Goal: Navigation & Orientation: Find specific page/section

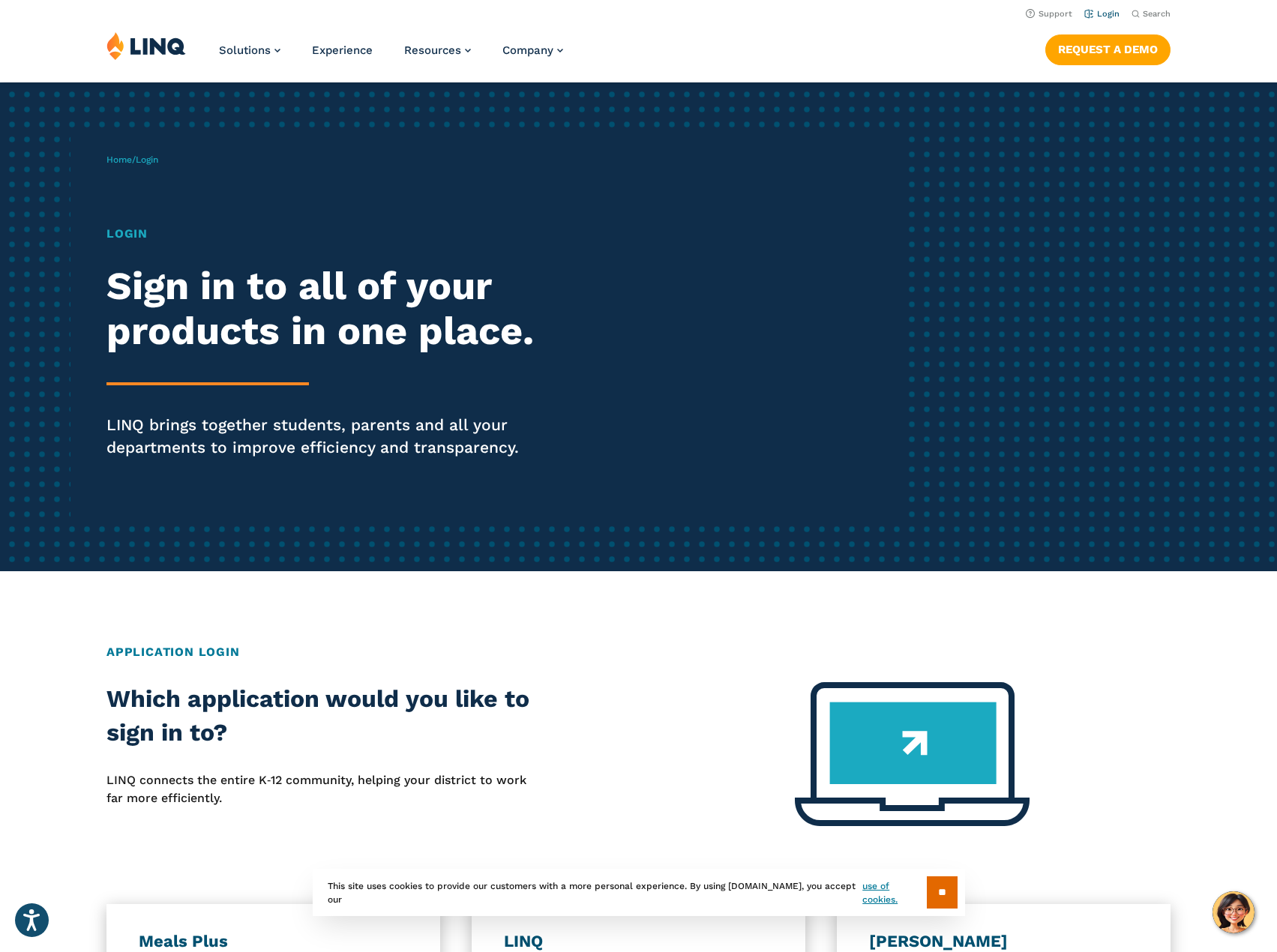
click at [1101, 11] on link "Login" at bounding box center [1101, 13] width 35 height 10
click at [1096, 18] on link "Login" at bounding box center [1101, 13] width 35 height 10
click at [117, 238] on h1 "Login" at bounding box center [352, 234] width 492 height 18
click at [178, 359] on div "Login Sign in to all of your products in one place. LINQ brings together studen…" at bounding box center [352, 363] width 492 height 276
click at [237, 323] on h2 "Sign in to all of your products in one place." at bounding box center [352, 308] width 492 height 90
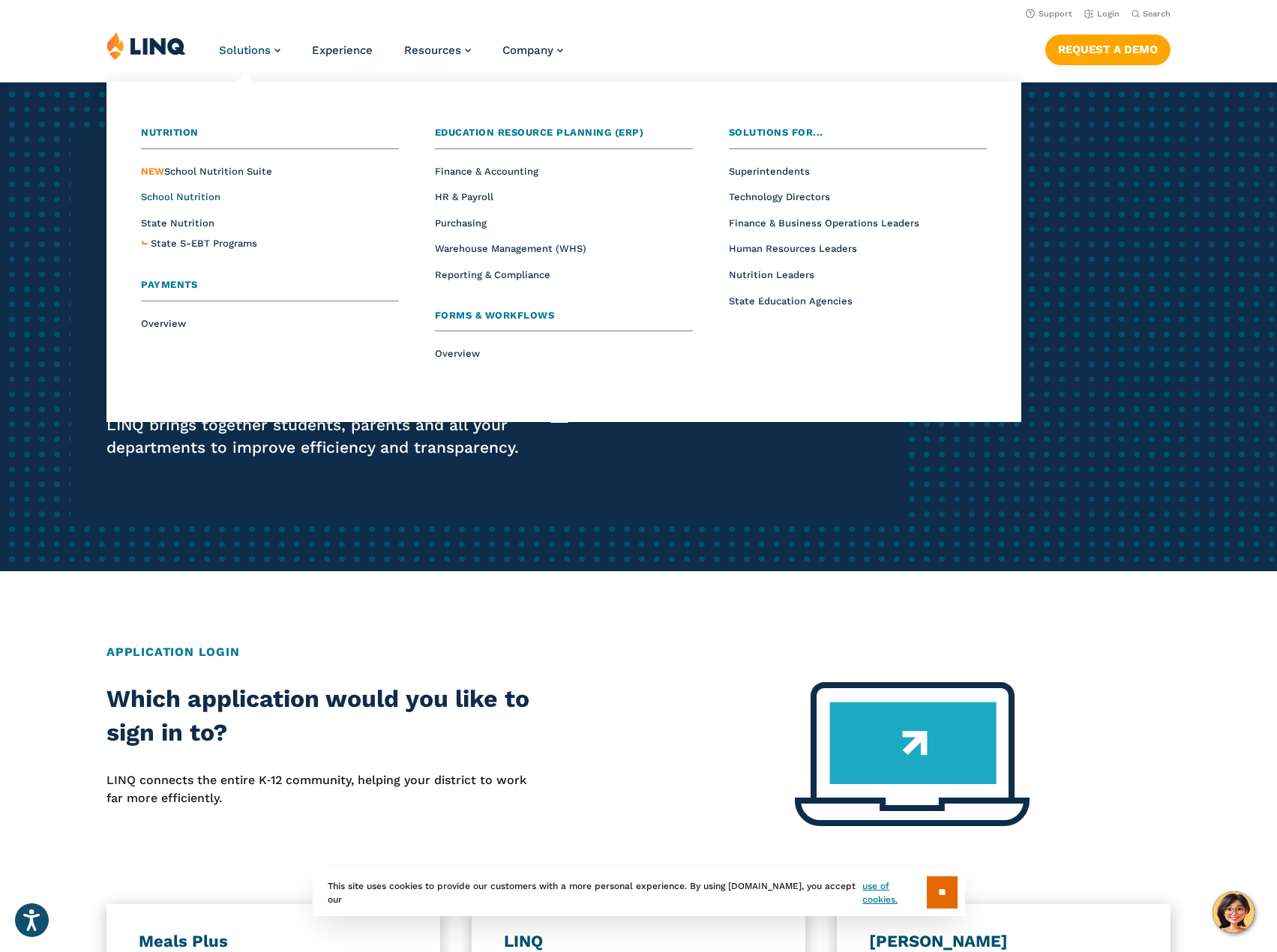
click at [204, 197] on span "School Nutrition" at bounding box center [180, 196] width 80 height 12
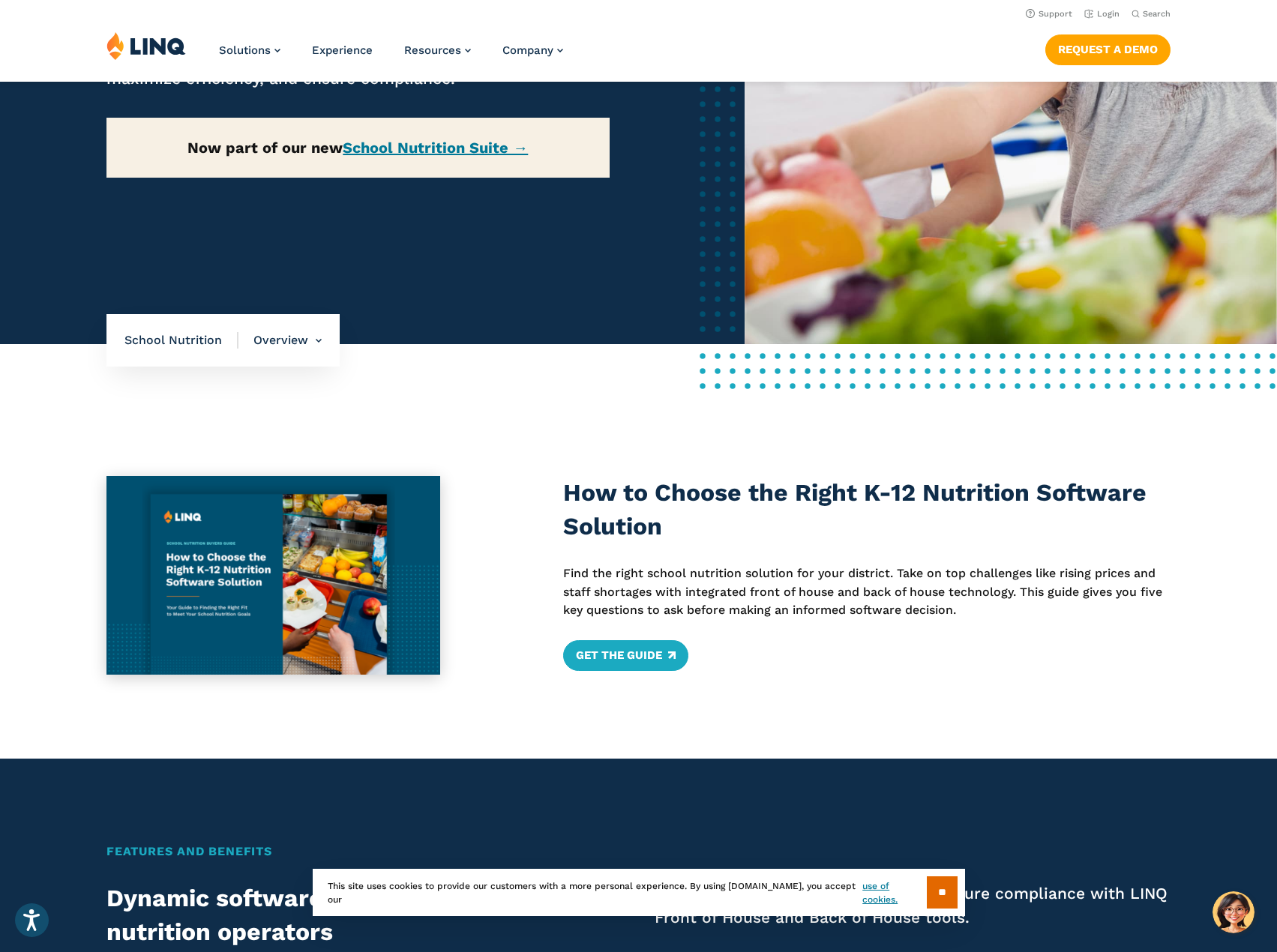
scroll to position [75, 0]
